Goal: Find specific page/section: Find specific page/section

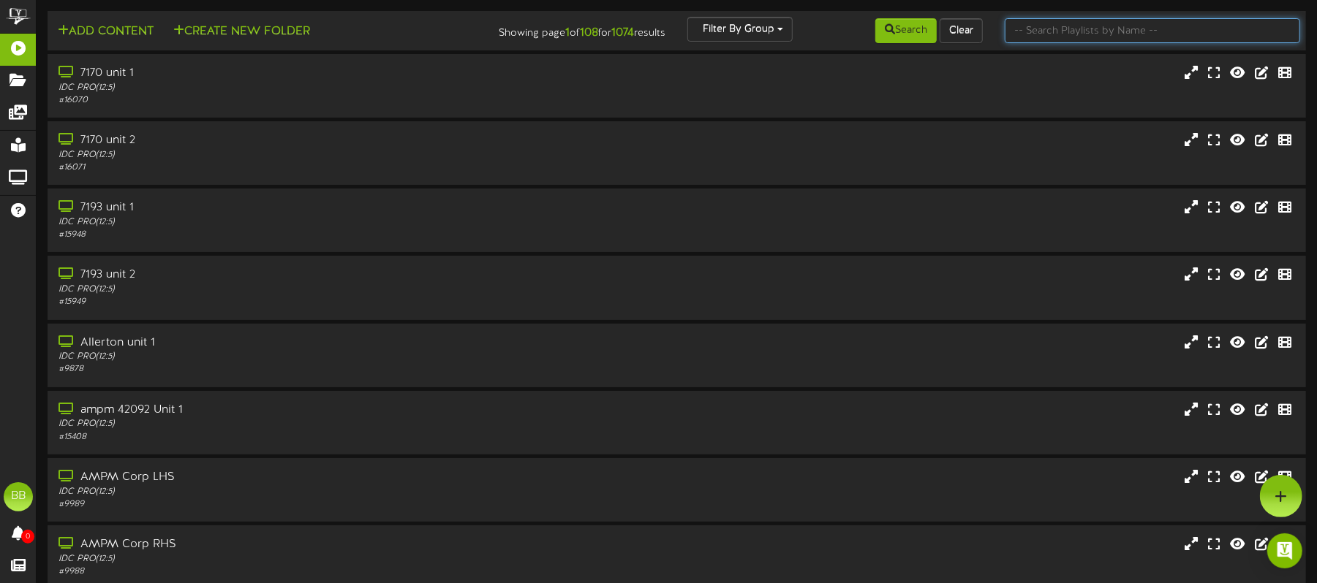
click at [1104, 27] on input "text" at bounding box center [1152, 30] width 295 height 25
type input "42663"
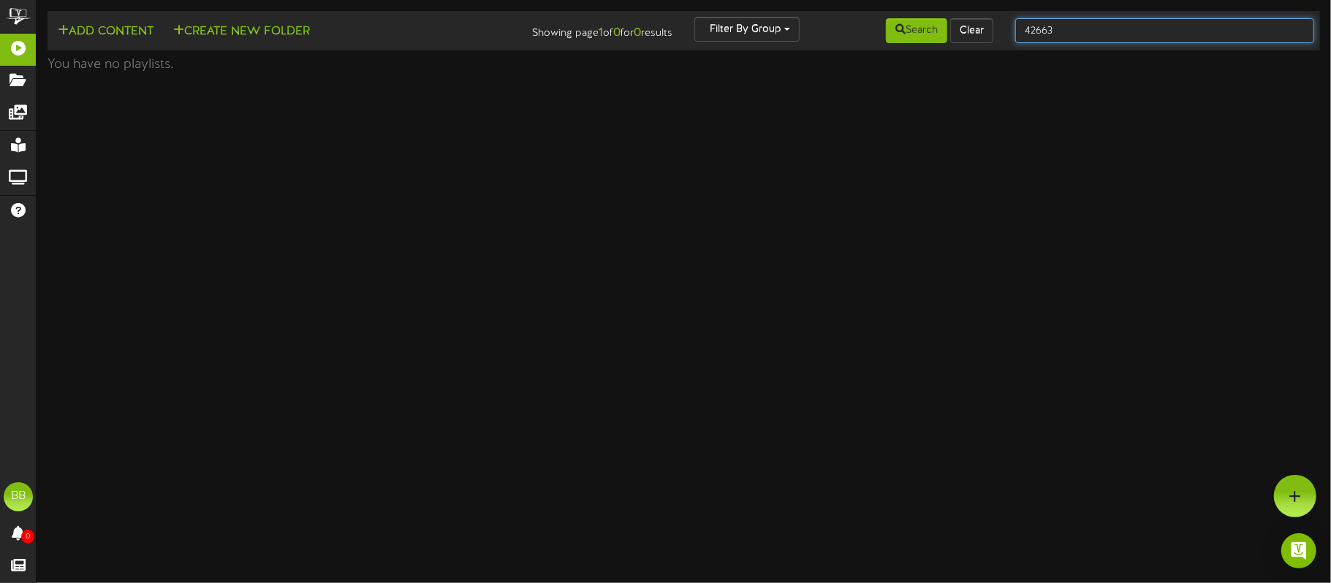
click at [1104, 27] on input "42663" at bounding box center [1165, 30] width 299 height 25
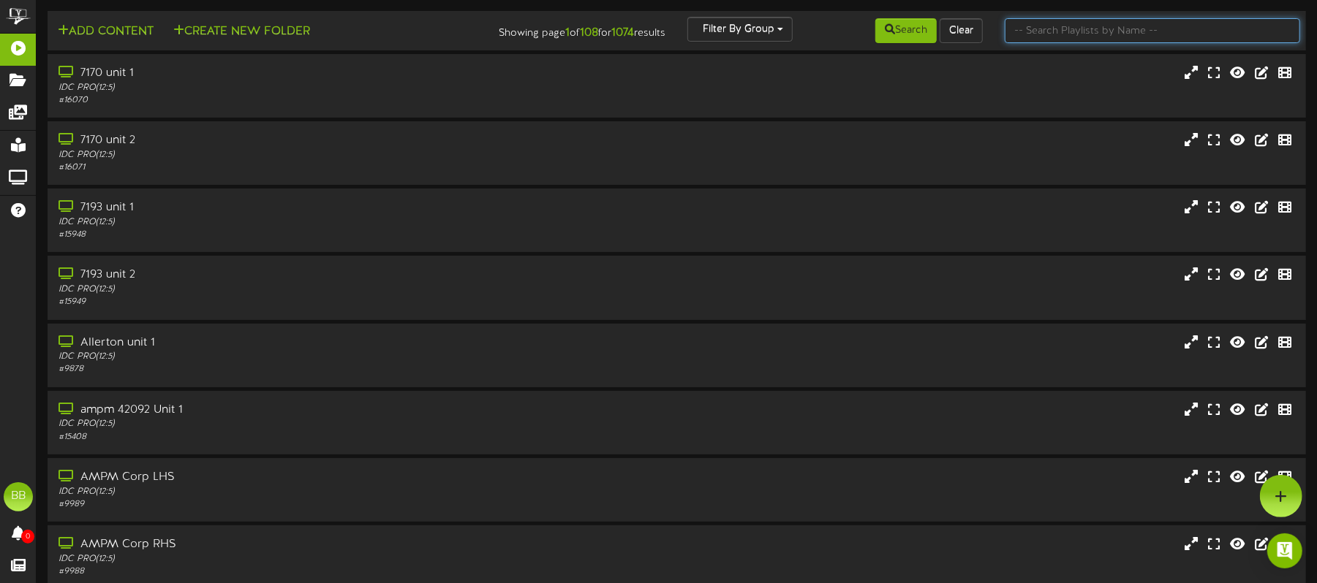
click at [1078, 28] on input "text" at bounding box center [1152, 30] width 295 height 25
type input "4266"
click at [1045, 27] on input "4266" at bounding box center [1152, 30] width 295 height 25
type input "42663"
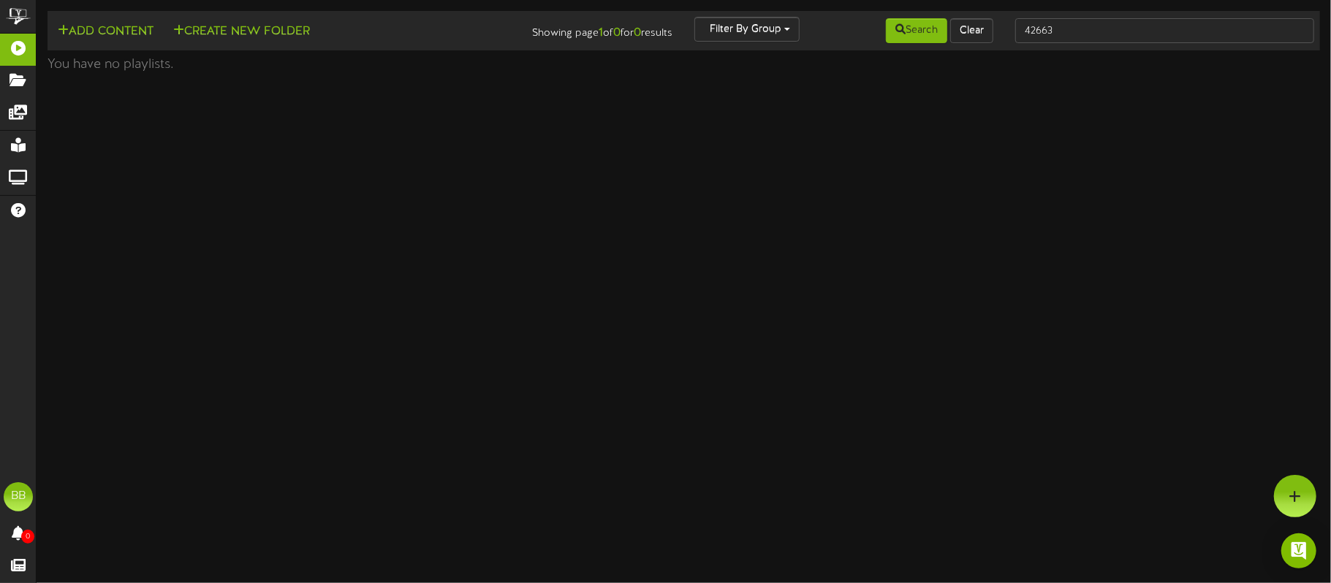
click at [1091, 80] on html "ChannelValet Playlists Folders Messages My Library Groups Help BB BPUSFoodTeam …" at bounding box center [665, 40] width 1331 height 80
